Goal: Task Accomplishment & Management: Manage account settings

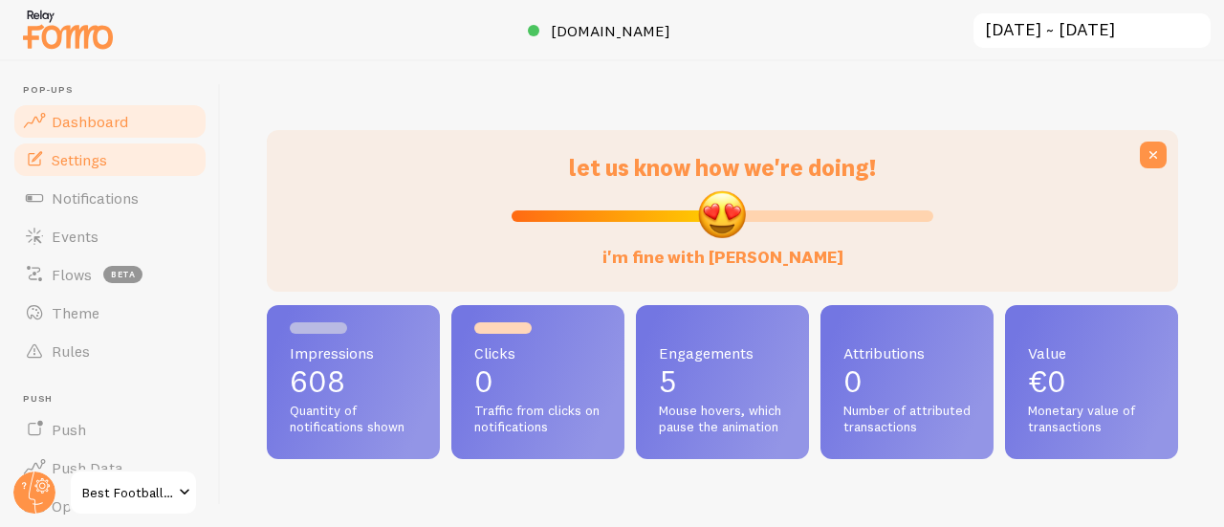
click at [87, 167] on span "Settings" at bounding box center [79, 159] width 55 height 19
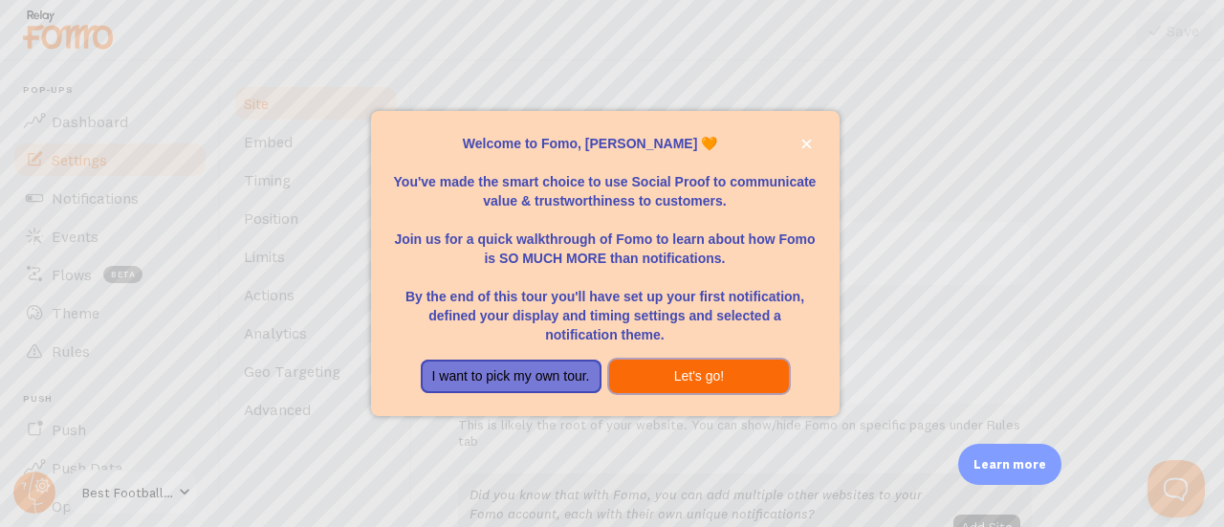
click at [743, 365] on button "Let's go!" at bounding box center [699, 377] width 181 height 34
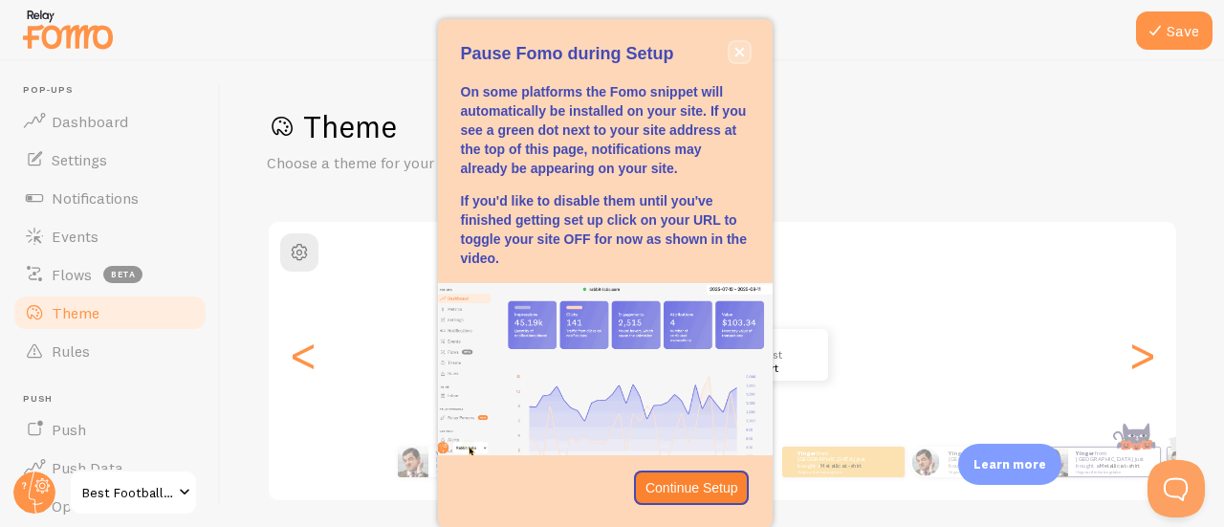
click at [736, 59] on button "close," at bounding box center [740, 52] width 20 height 20
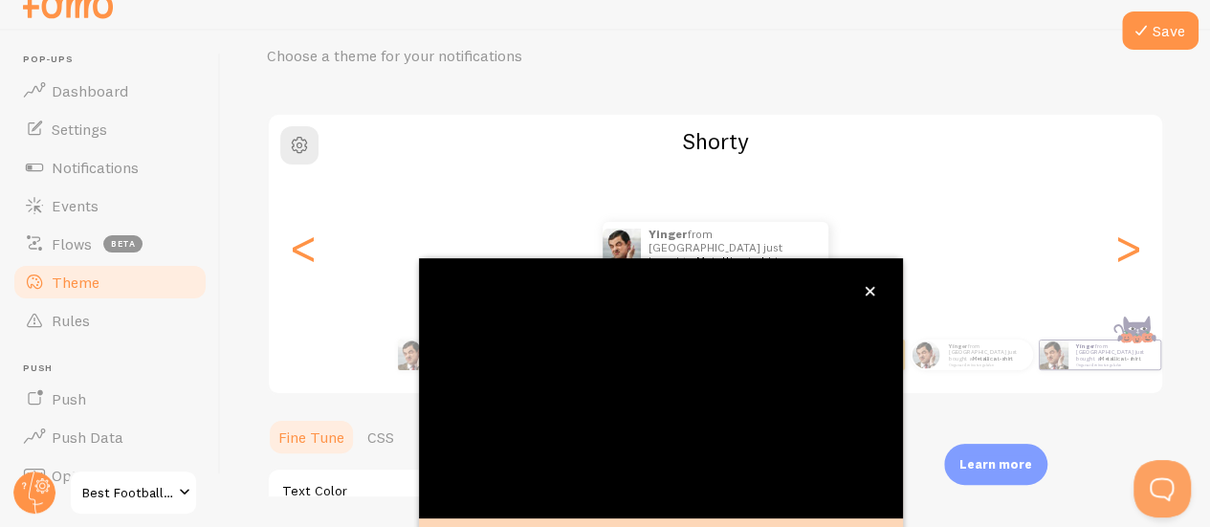
scroll to position [250, 0]
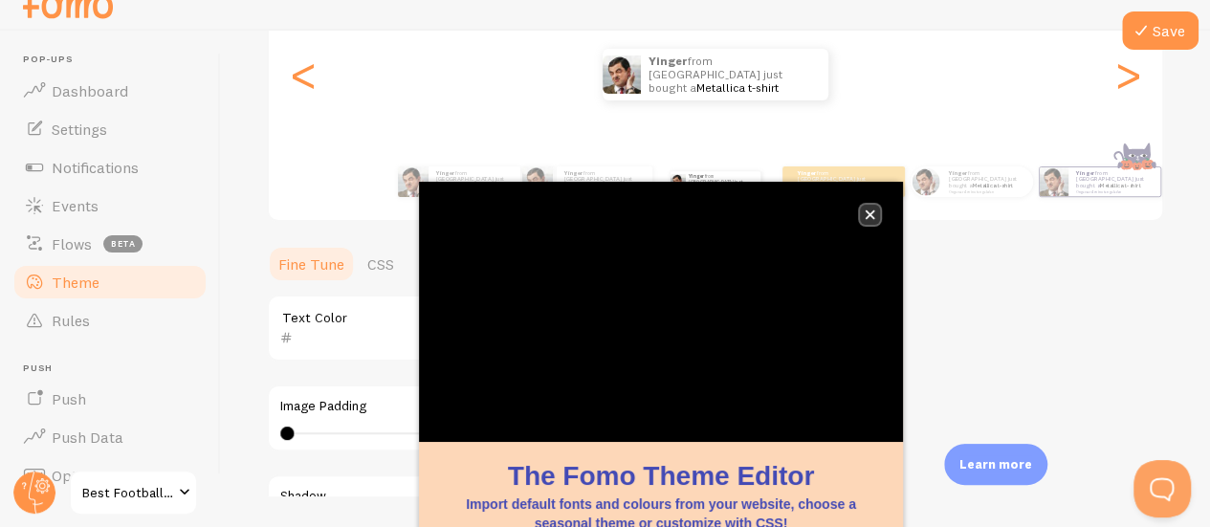
click at [869, 217] on icon "close," at bounding box center [869, 214] width 11 height 11
click at [868, 215] on icon "close," at bounding box center [871, 215] width 10 height 10
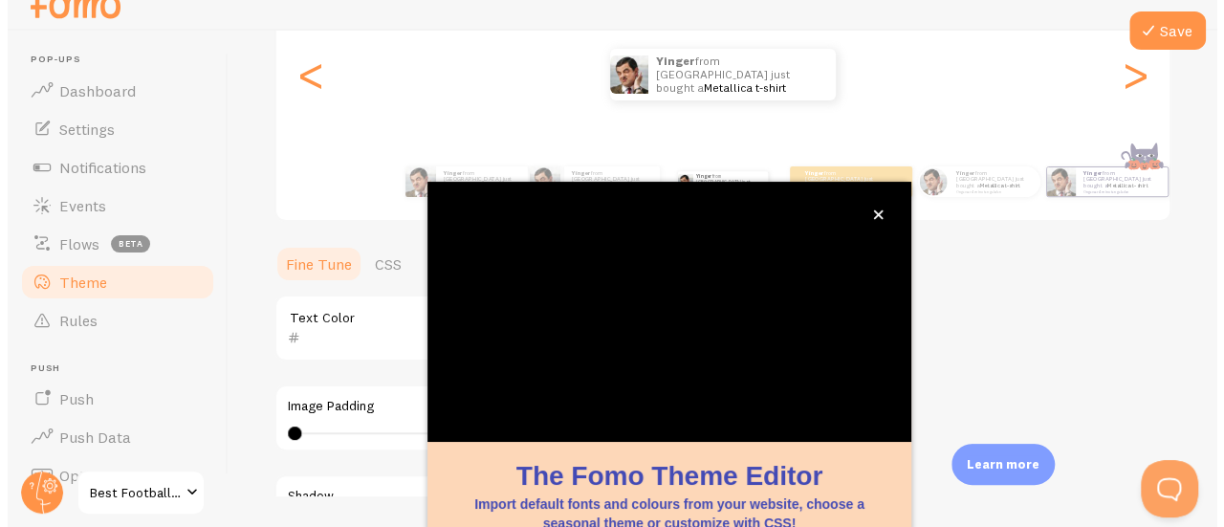
scroll to position [0, 0]
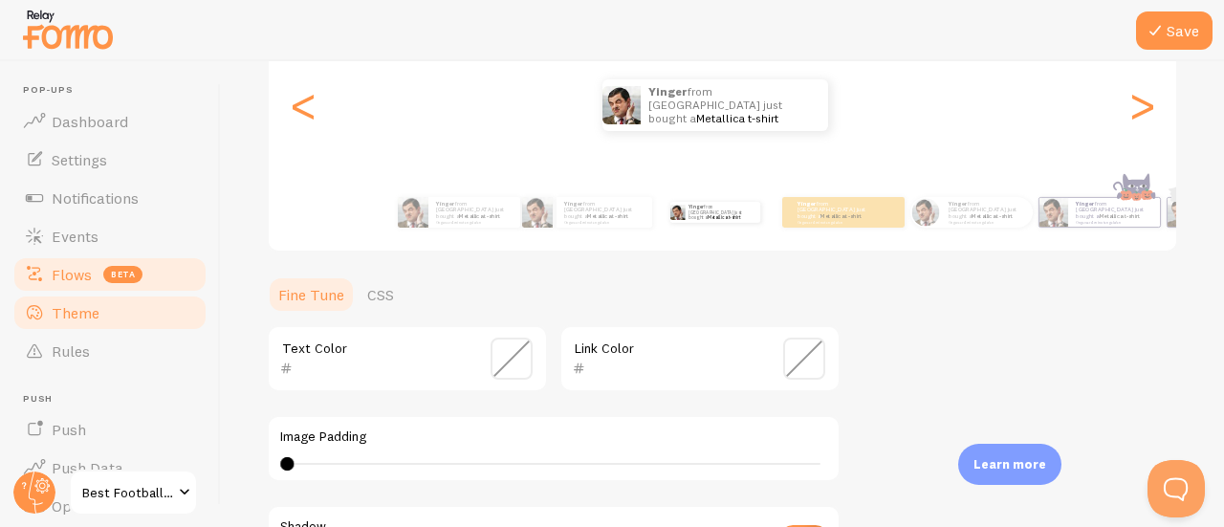
click at [67, 276] on span "Flows" at bounding box center [72, 274] width 40 height 19
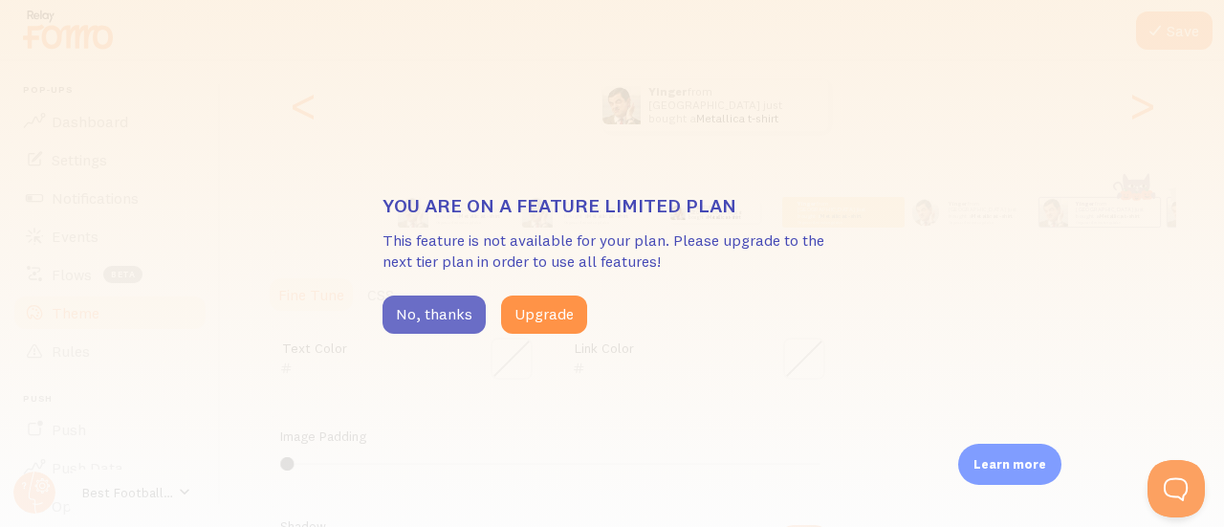
click at [445, 318] on button "No, thanks" at bounding box center [433, 314] width 103 height 38
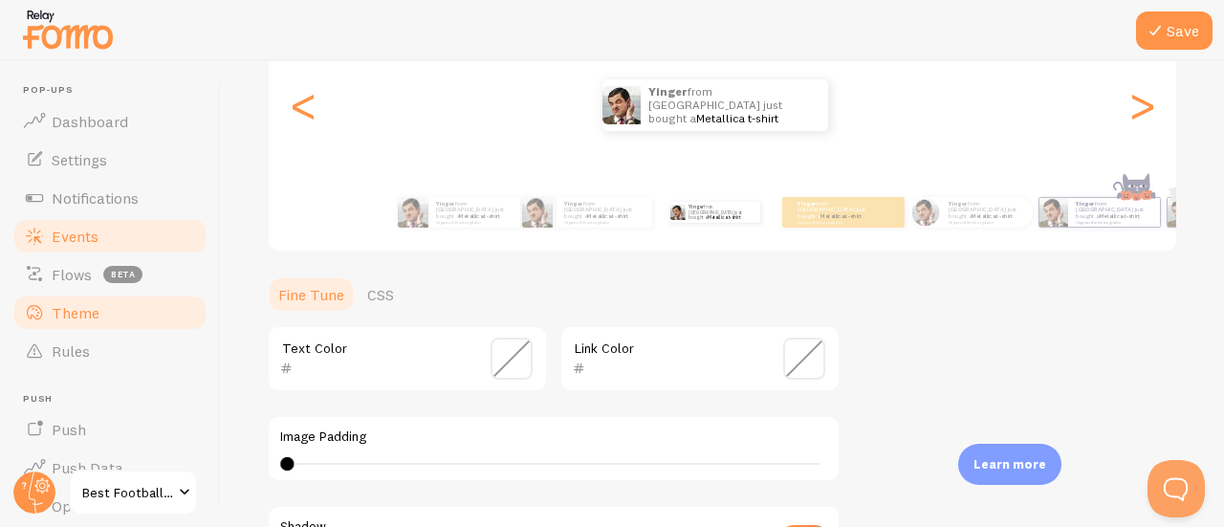
click at [76, 236] on span "Events" at bounding box center [75, 236] width 47 height 19
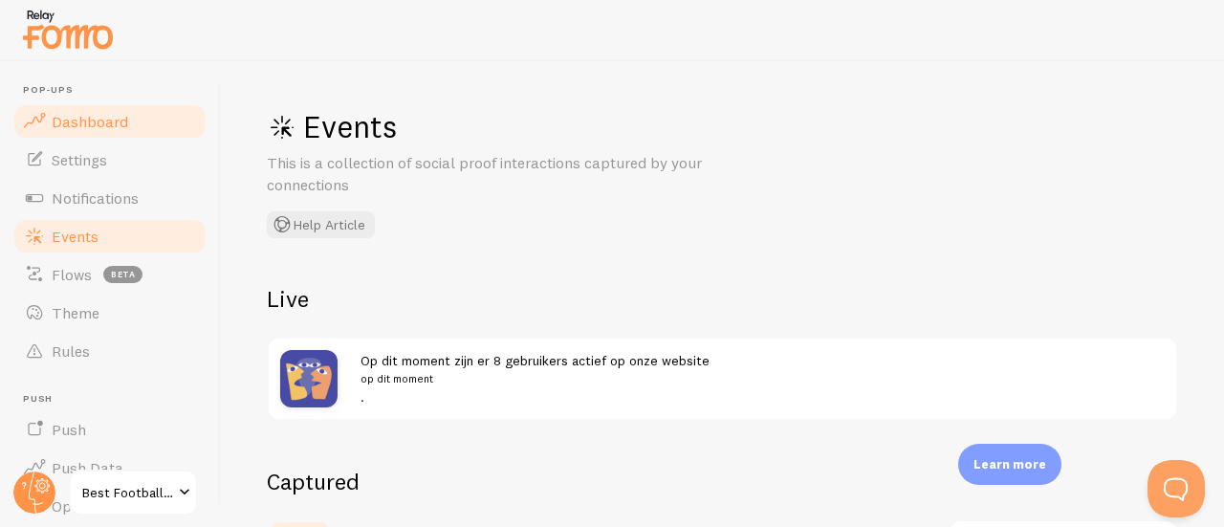
click at [118, 125] on span "Dashboard" at bounding box center [90, 121] width 76 height 19
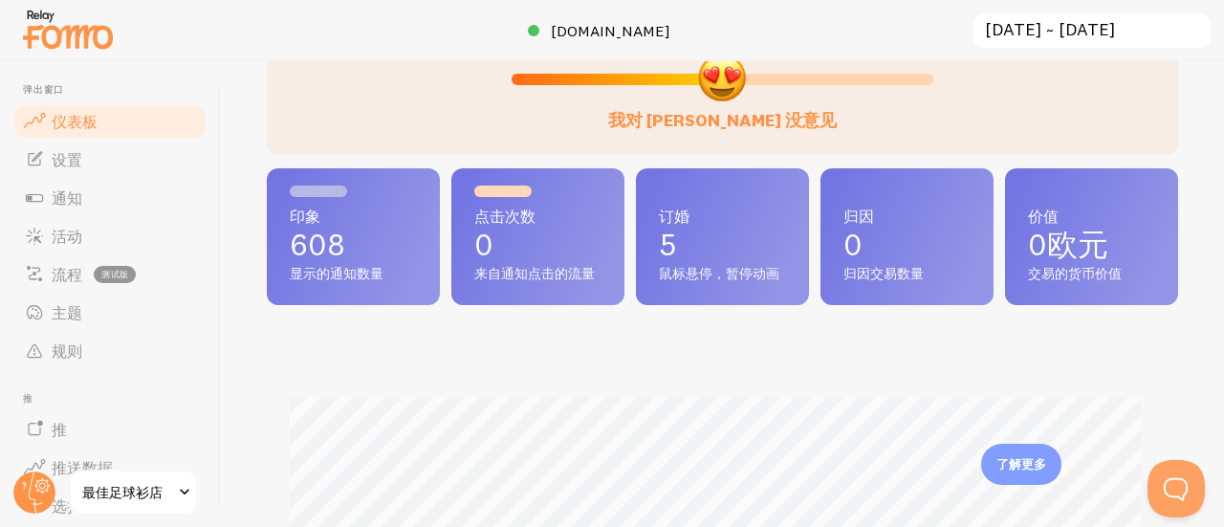
scroll to position [191, 0]
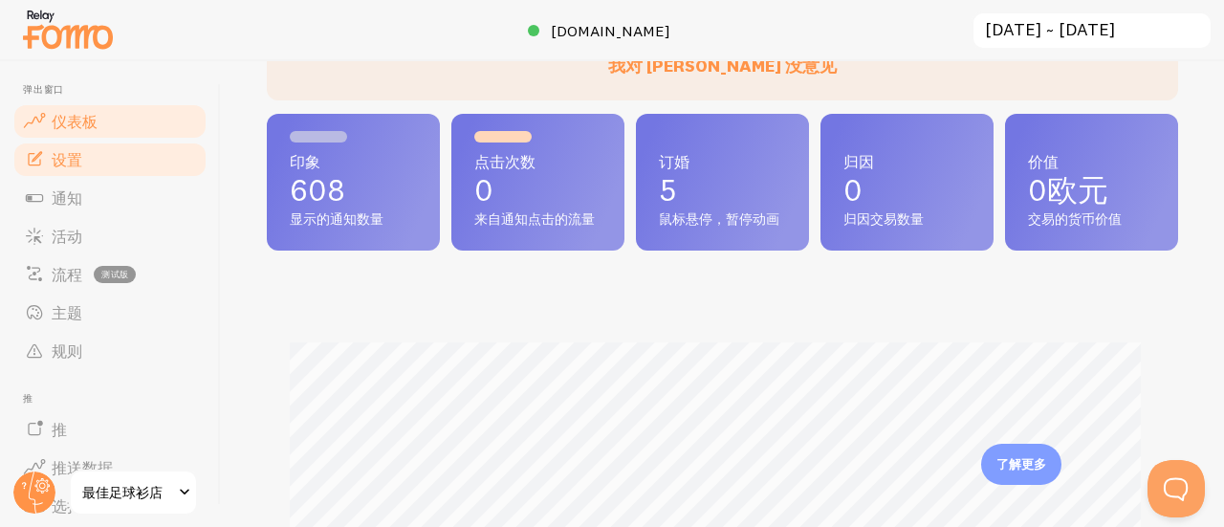
click at [96, 150] on link "设置" at bounding box center [109, 160] width 197 height 38
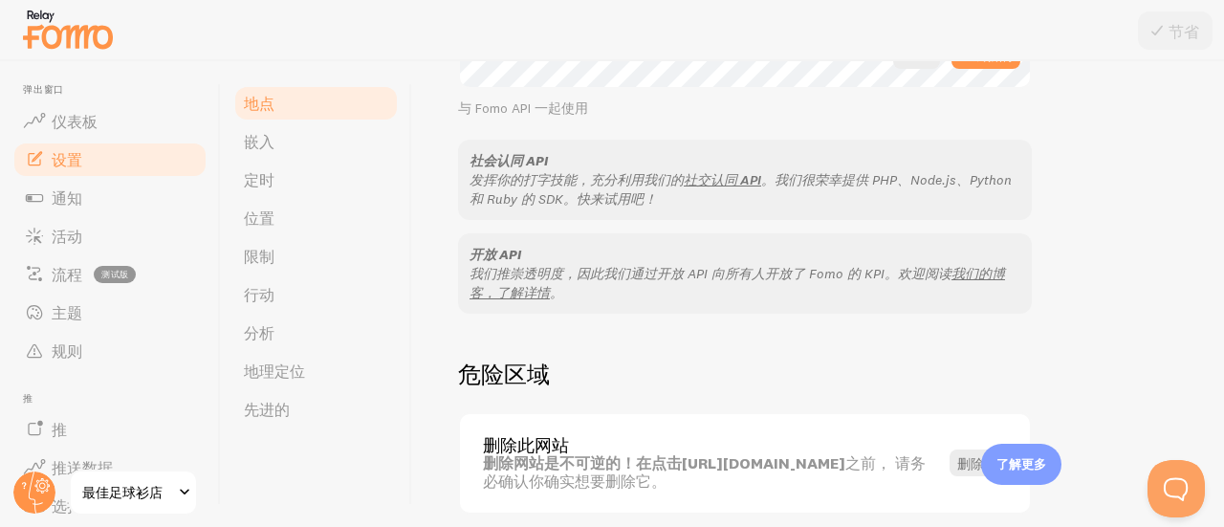
scroll to position [1228, 0]
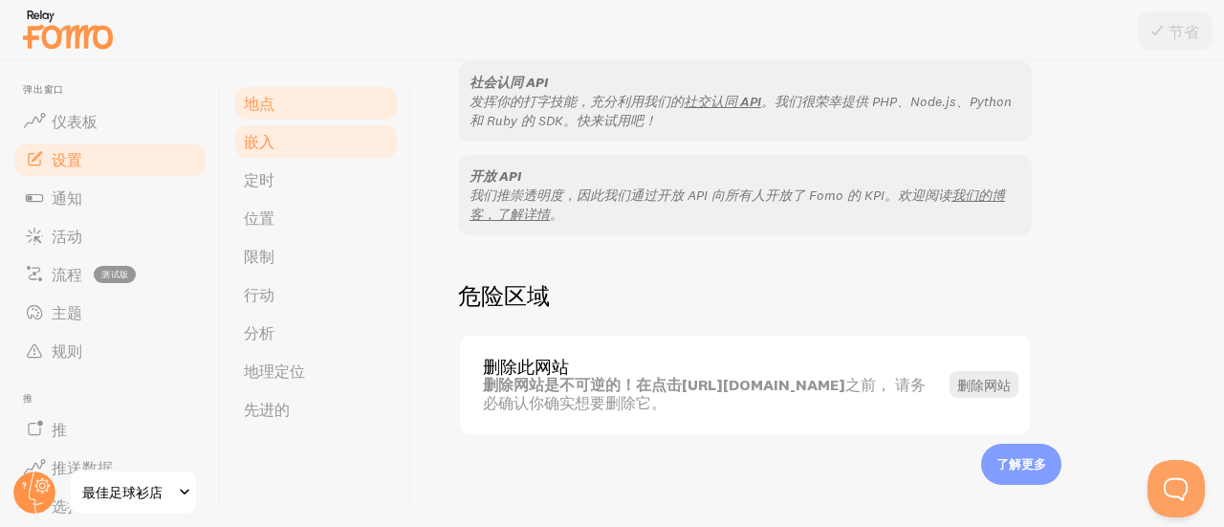
click at [295, 142] on link "嵌入" at bounding box center [315, 141] width 167 height 38
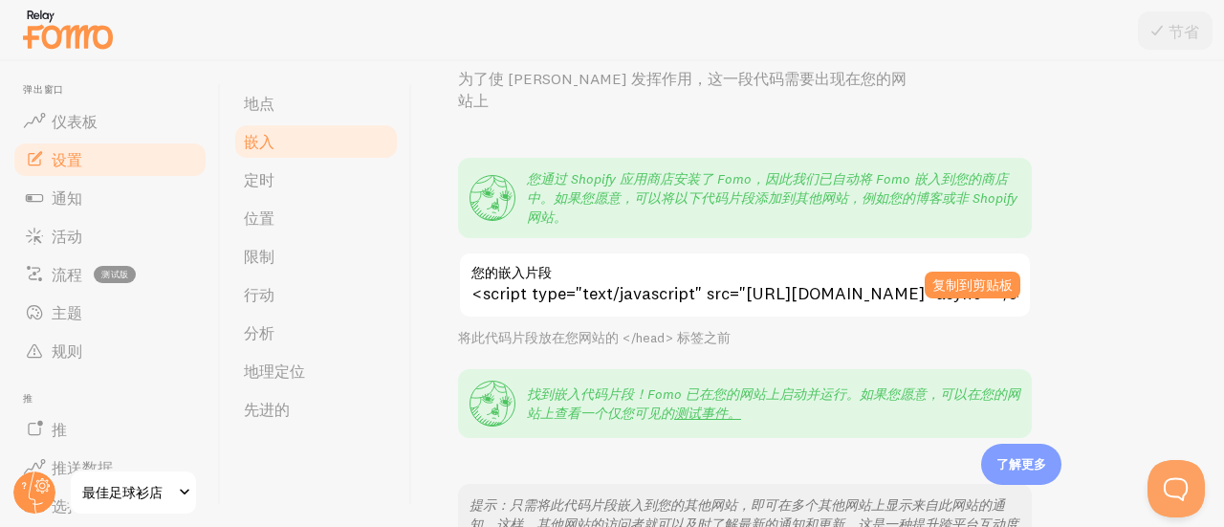
scroll to position [458, 0]
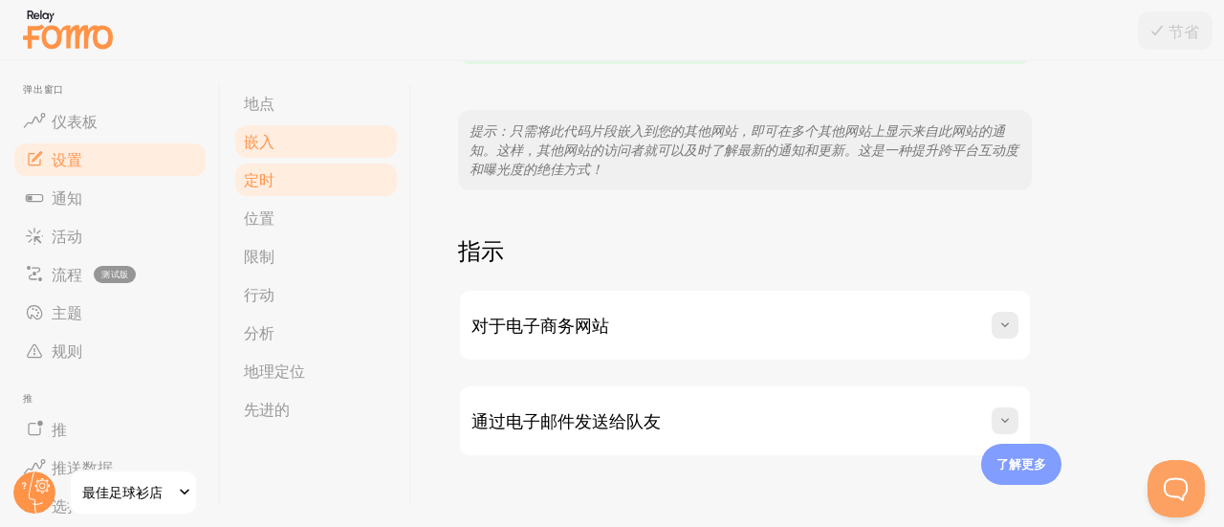
click at [290, 177] on link "定时" at bounding box center [315, 180] width 167 height 38
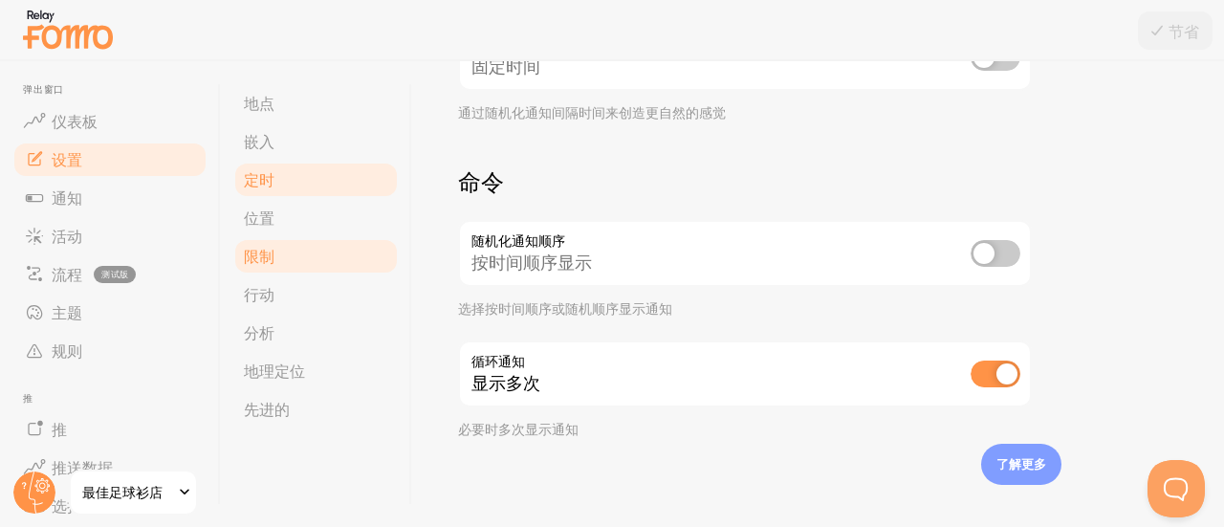
scroll to position [604, 0]
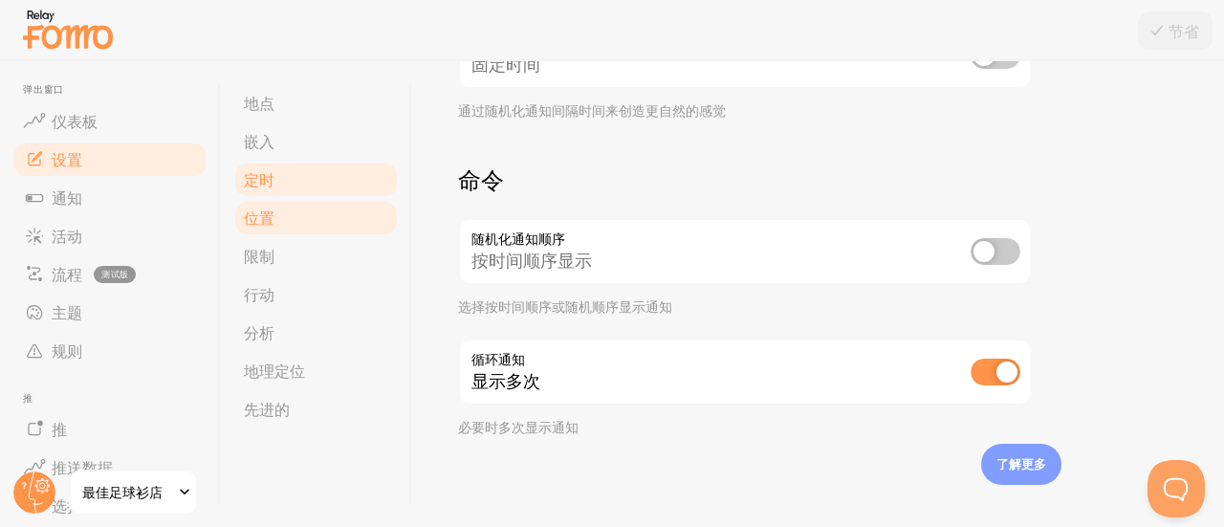
click at [316, 229] on link "位置" at bounding box center [315, 218] width 167 height 38
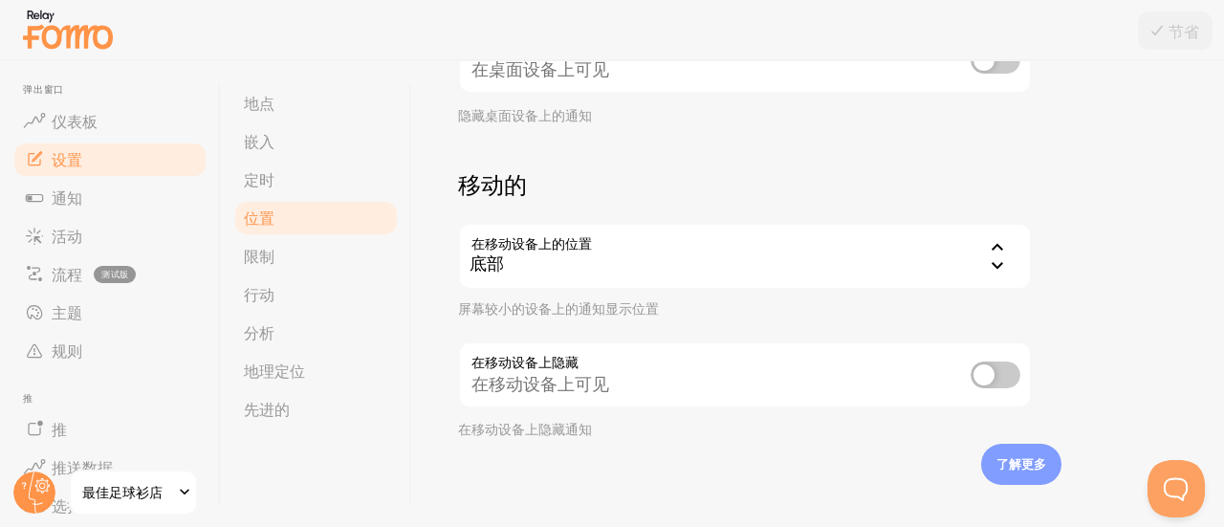
scroll to position [366, 0]
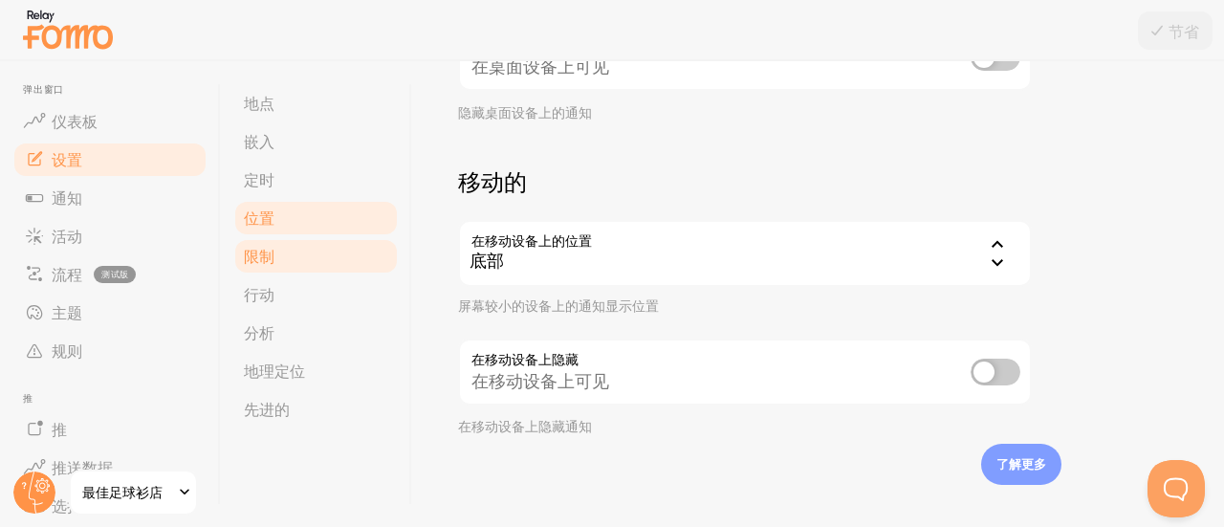
click at [298, 267] on link "限制" at bounding box center [315, 256] width 167 height 38
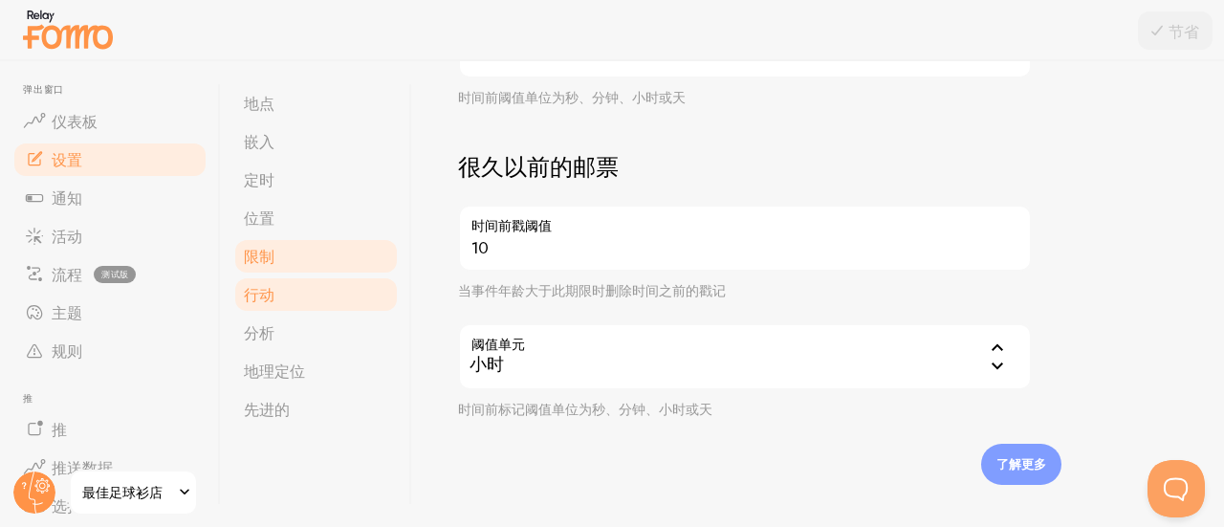
scroll to position [712, 0]
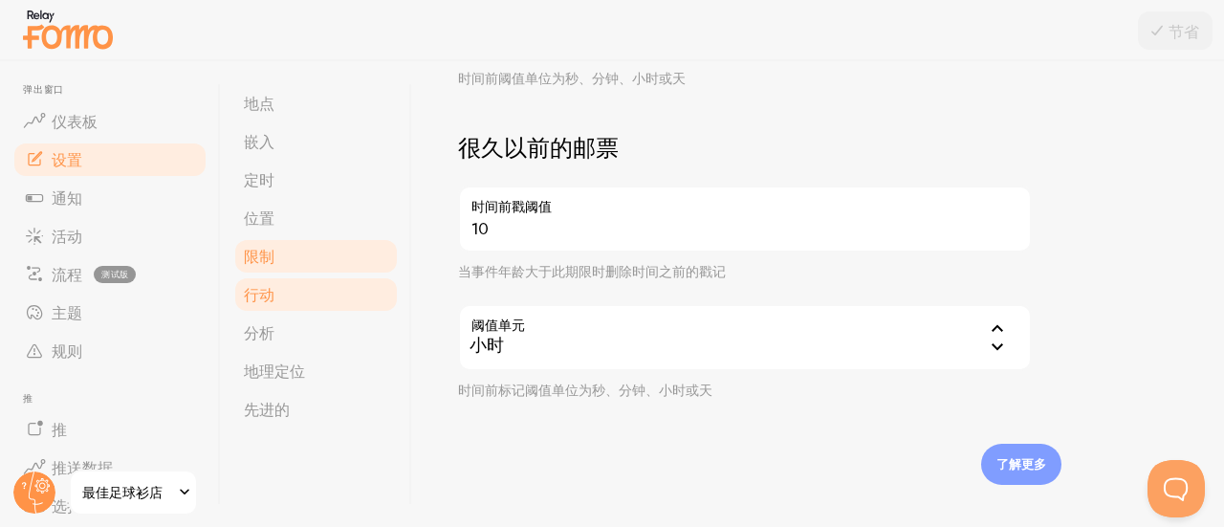
click at [330, 305] on link "行动" at bounding box center [315, 294] width 167 height 38
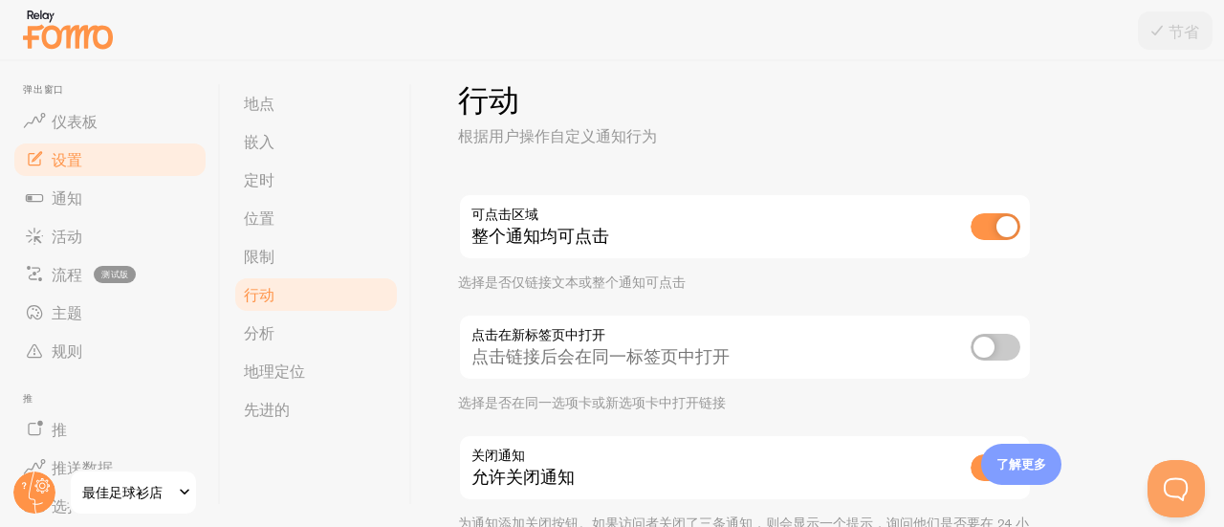
scroll to position [140, 0]
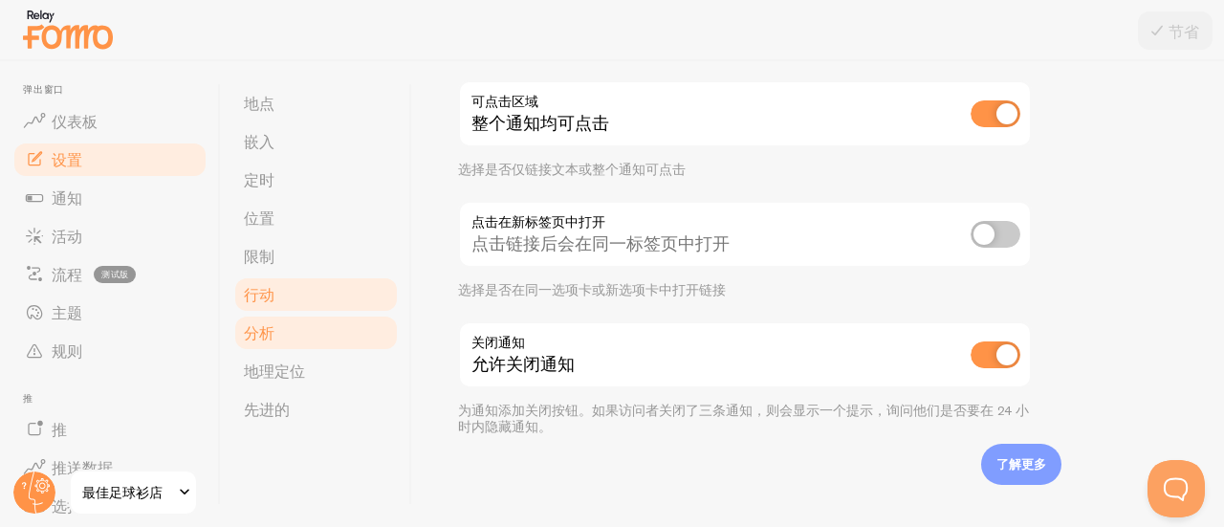
click at [327, 347] on link "分析" at bounding box center [315, 333] width 167 height 38
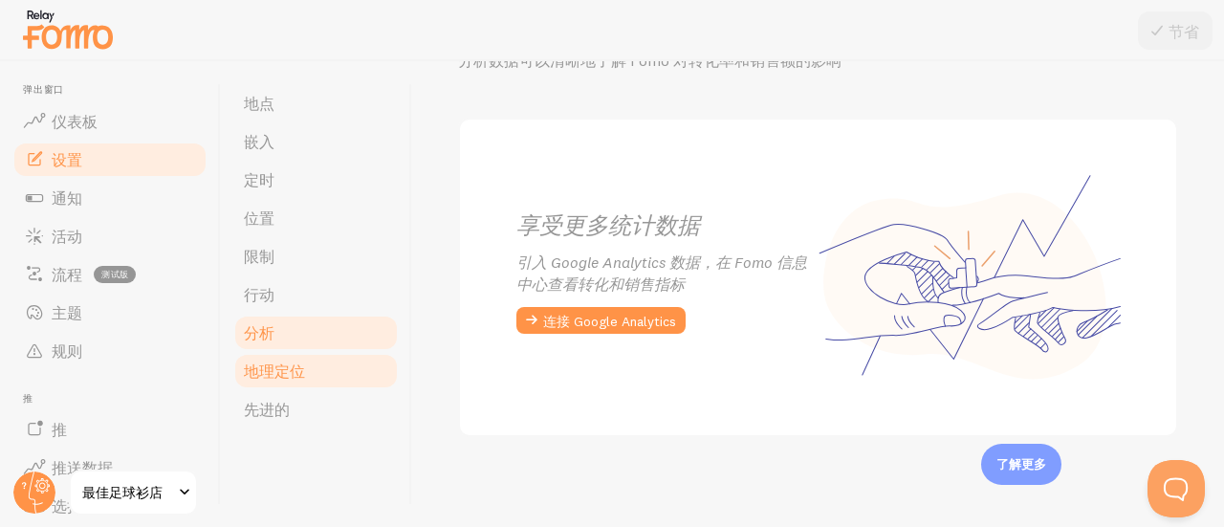
scroll to position [104, 0]
click at [293, 368] on font "地理定位" at bounding box center [274, 370] width 61 height 19
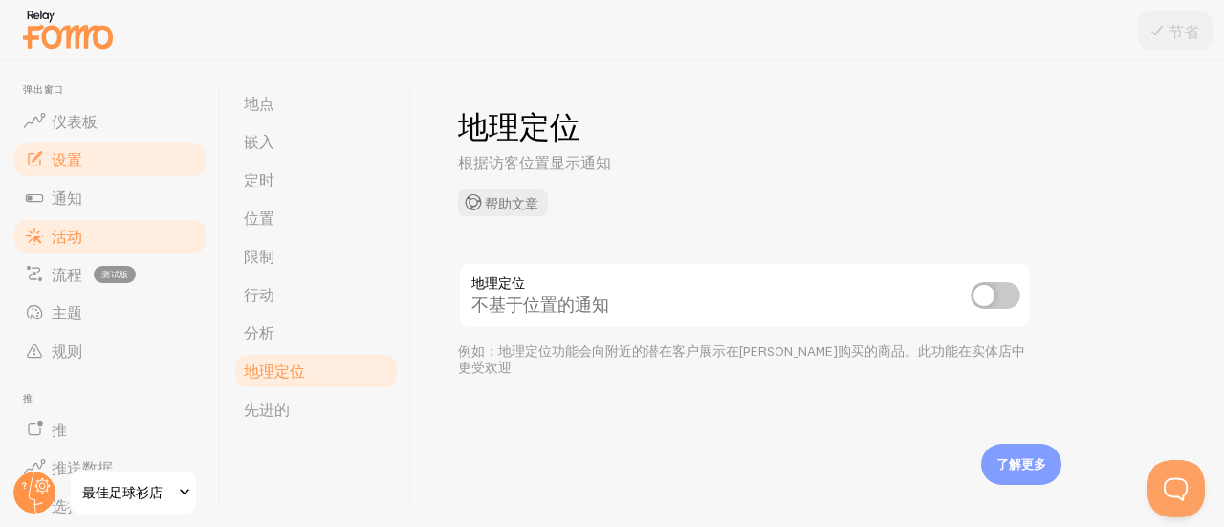
click at [72, 236] on font "活动" at bounding box center [67, 236] width 31 height 19
